Goal: Navigation & Orientation: Find specific page/section

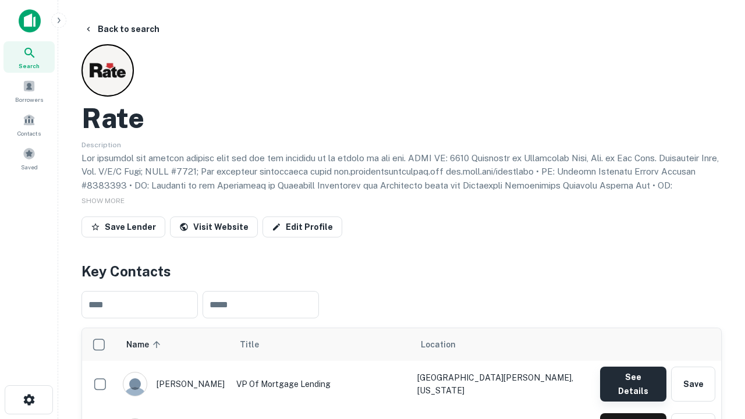
click at [632, 378] on button "See Details" at bounding box center [633, 384] width 66 height 35
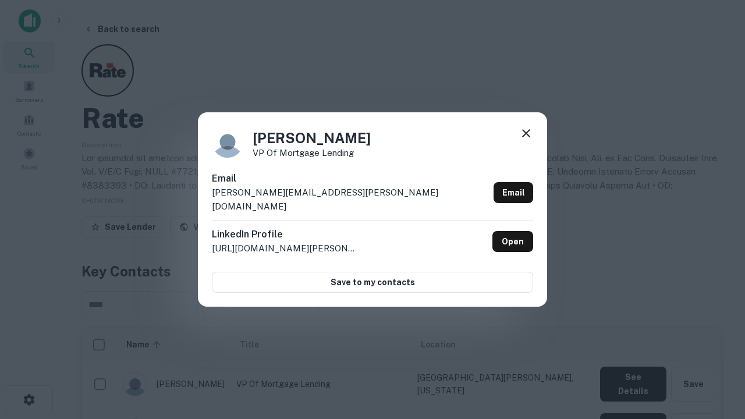
click at [526, 140] on icon at bounding box center [526, 133] width 14 height 14
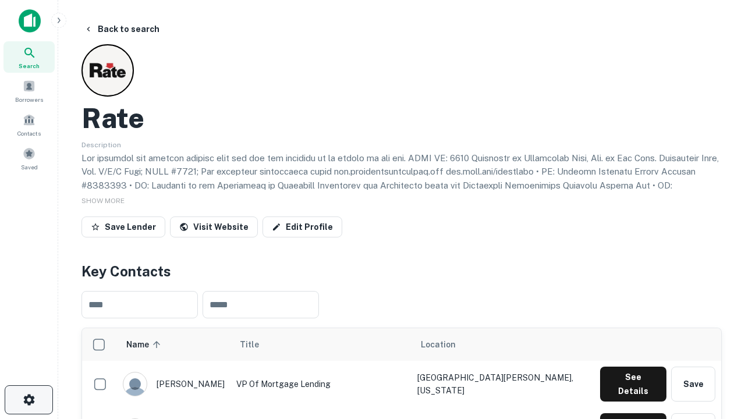
click at [29, 400] on icon "button" at bounding box center [29, 400] width 14 height 14
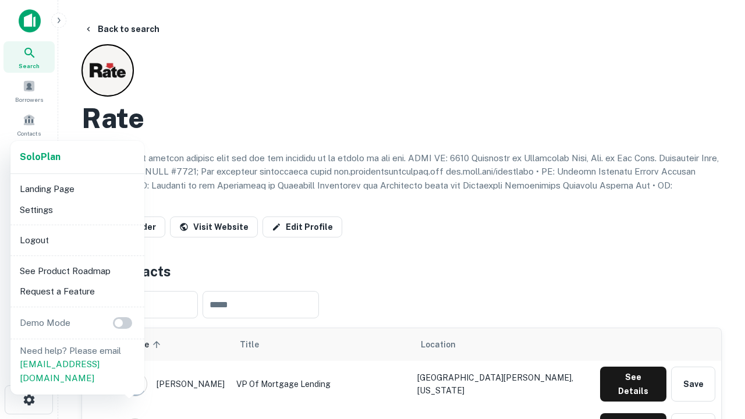
click at [77, 240] on li "Logout" at bounding box center [77, 240] width 125 height 21
